Goal: Task Accomplishment & Management: Manage account settings

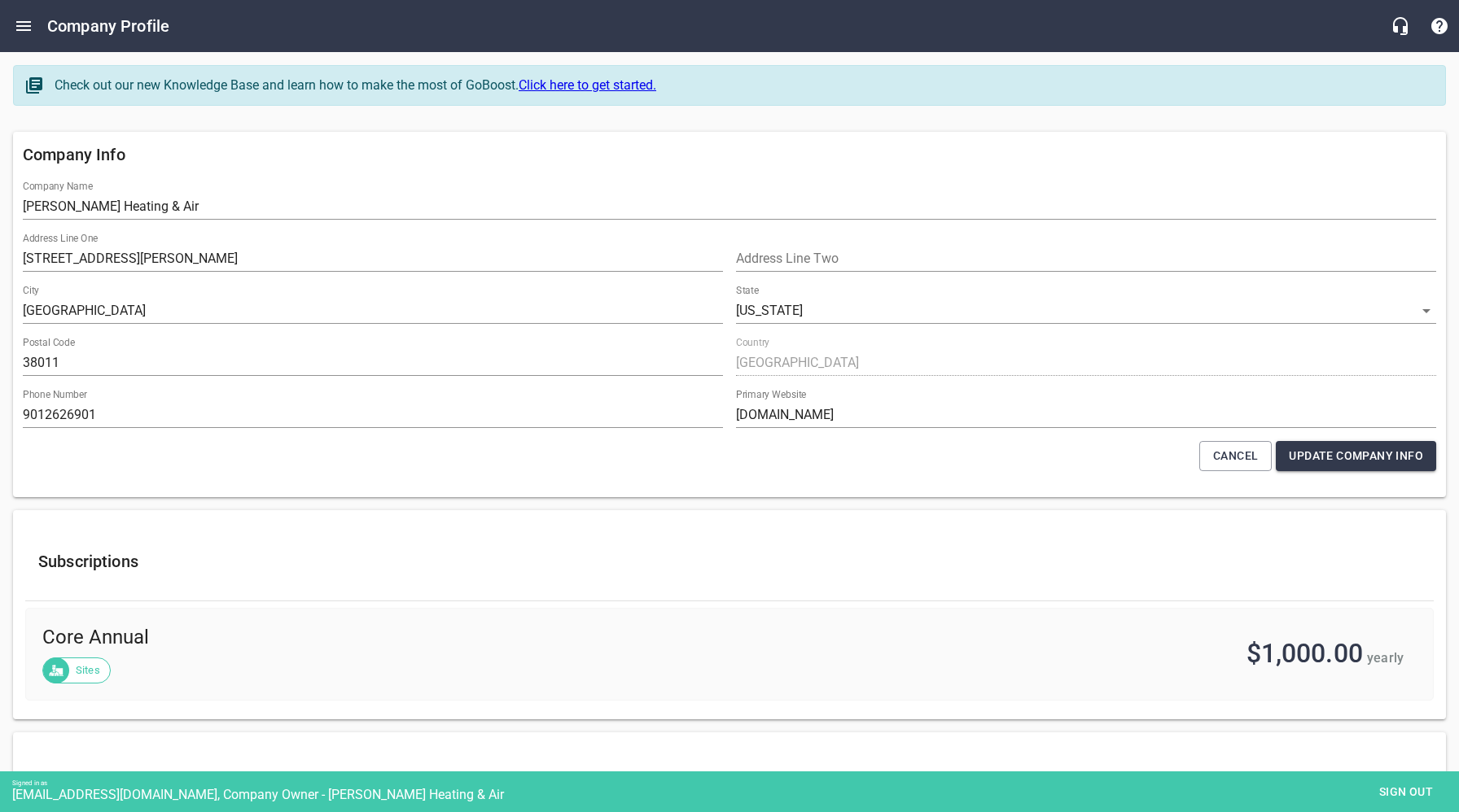
select select "[US_STATE]"
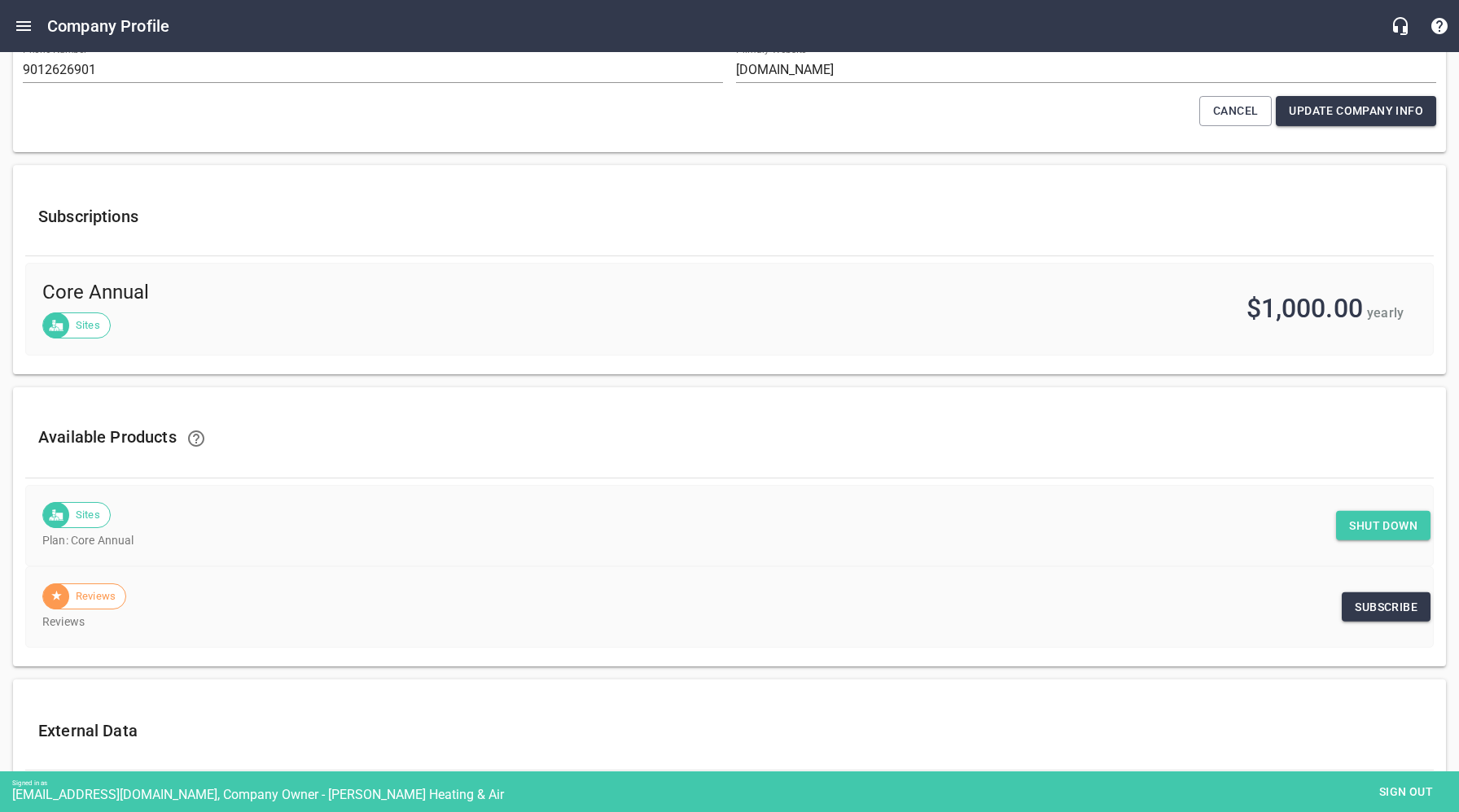
scroll to position [362, 0]
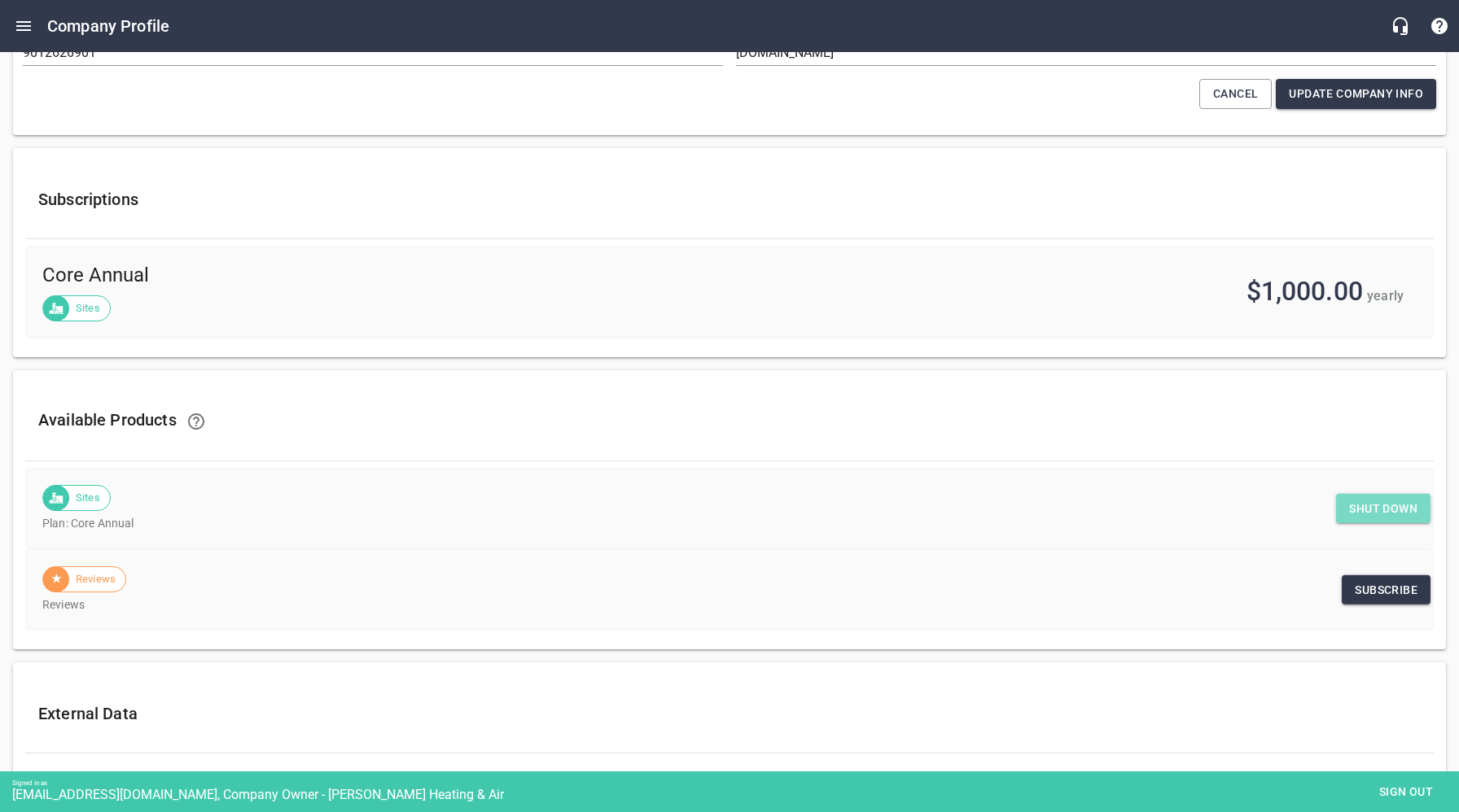
click at [1362, 506] on span "Shut down" at bounding box center [1383, 509] width 69 height 20
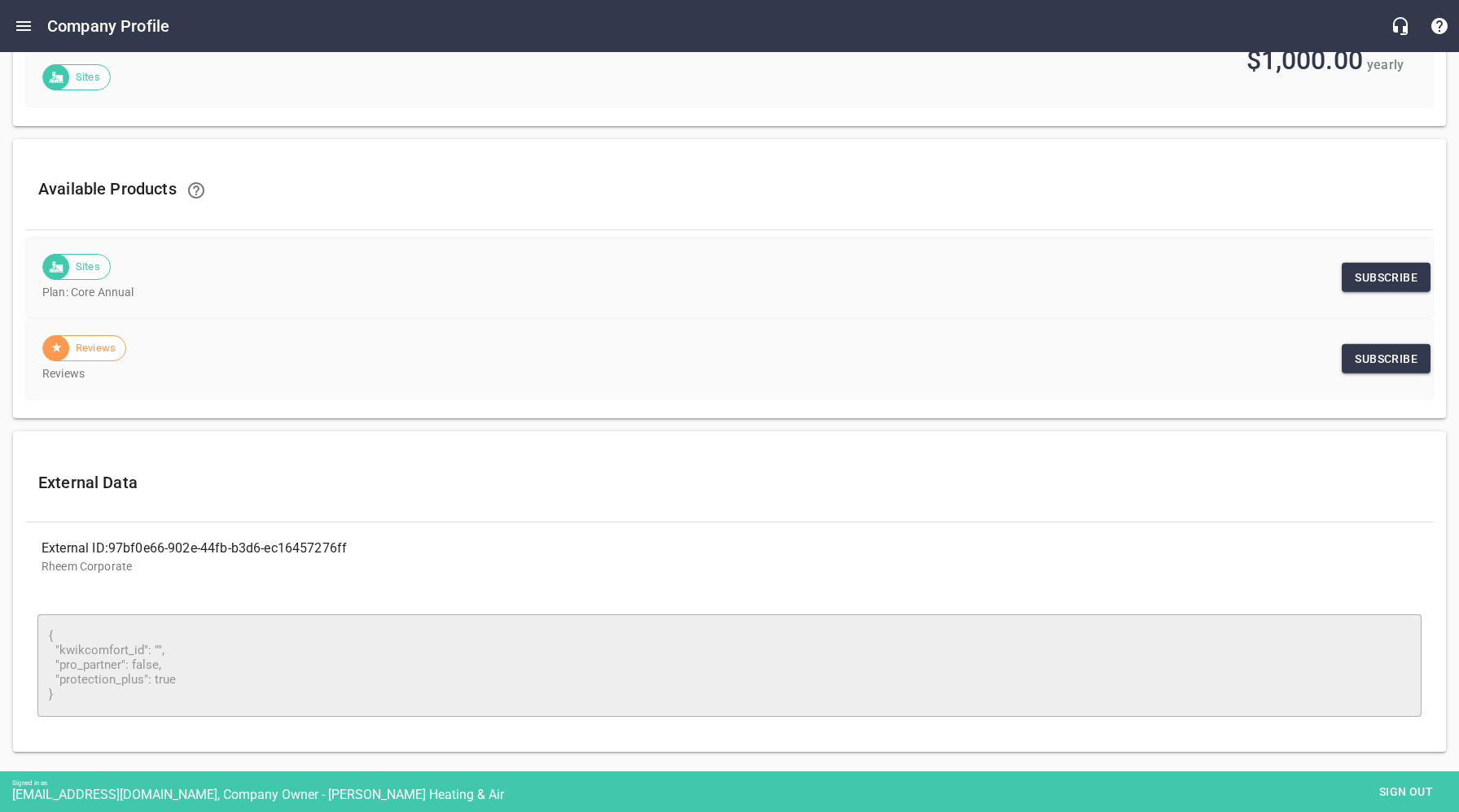
scroll to position [626, 0]
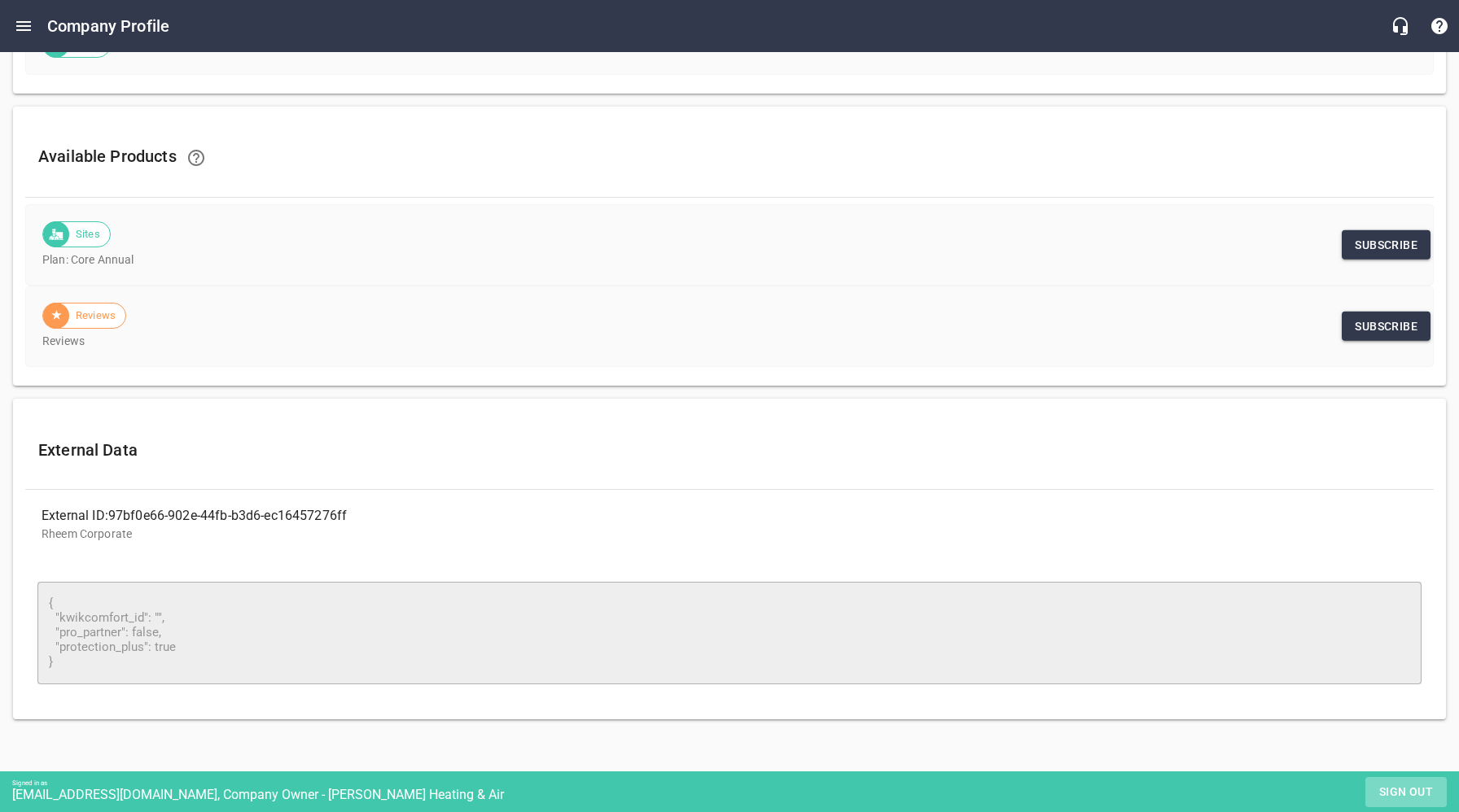
click at [1397, 786] on span "Sign out" at bounding box center [1406, 792] width 69 height 20
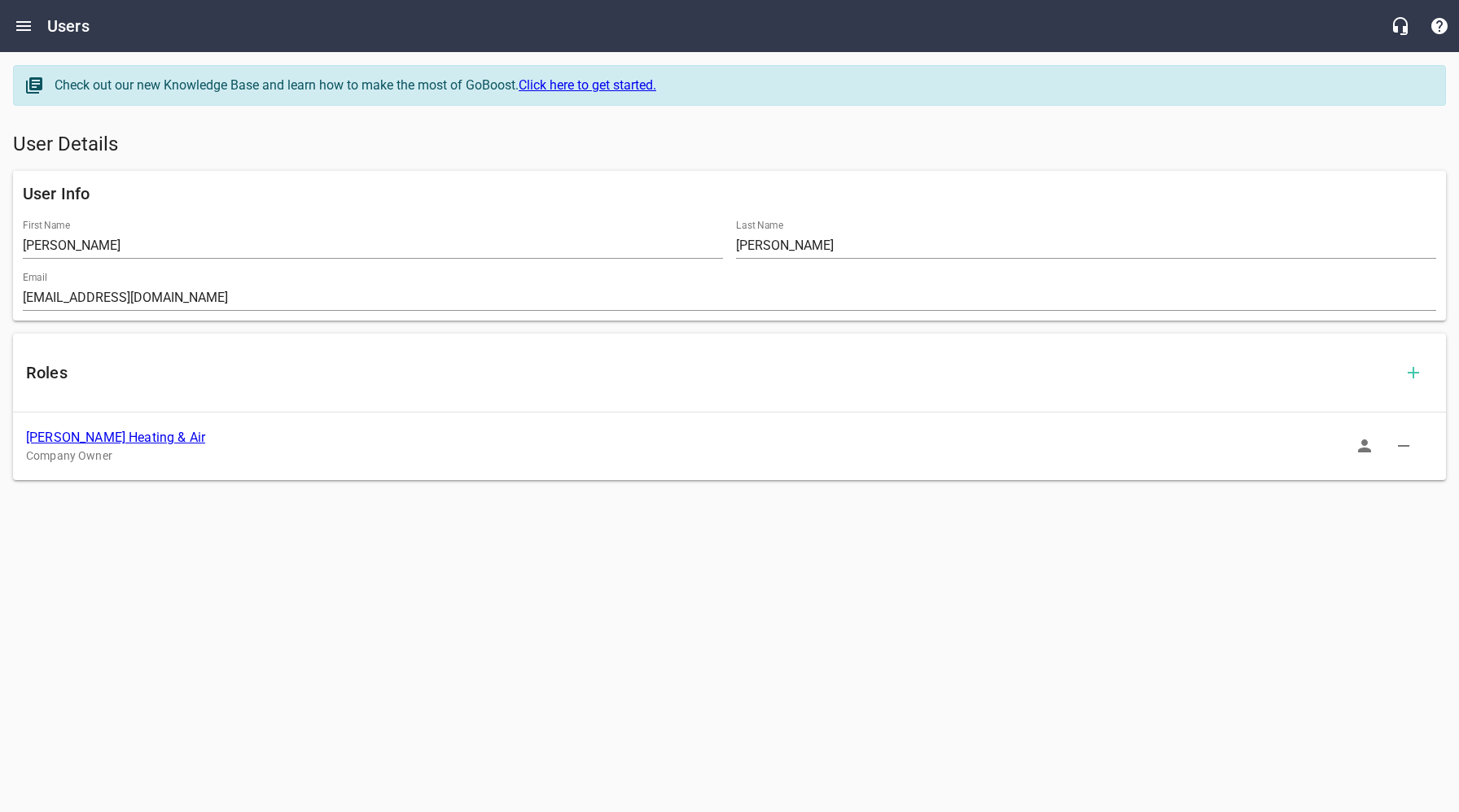
click at [105, 439] on link "[PERSON_NAME] Heating & Air" at bounding box center [116, 438] width 179 height 16
